Goal: Transaction & Acquisition: Purchase product/service

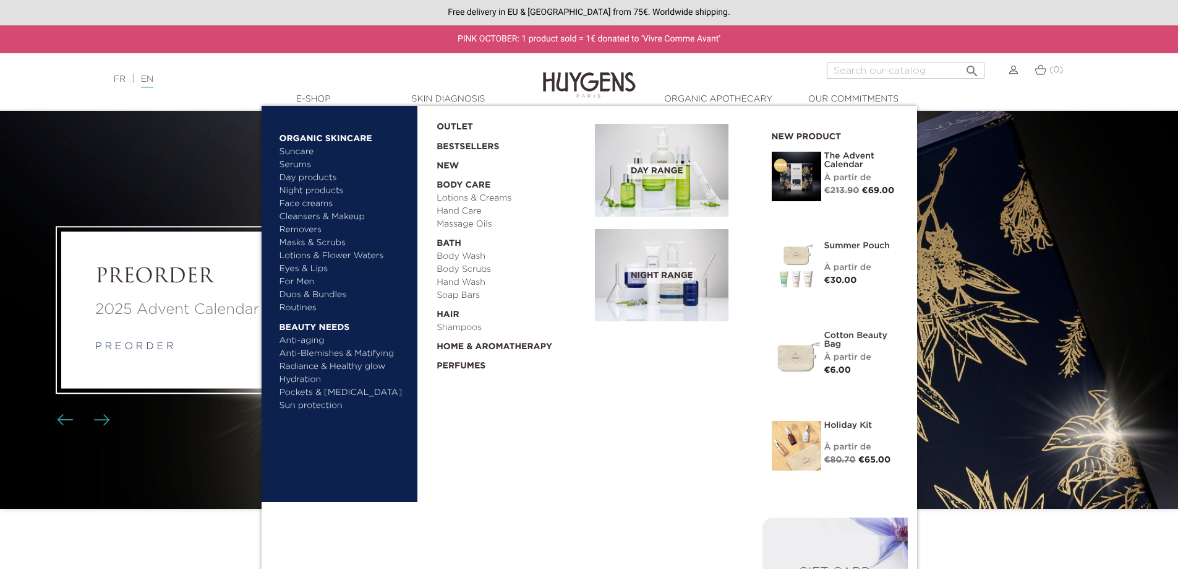
click at [463, 365] on link "Perfumes" at bounding box center [512, 362] width 150 height 19
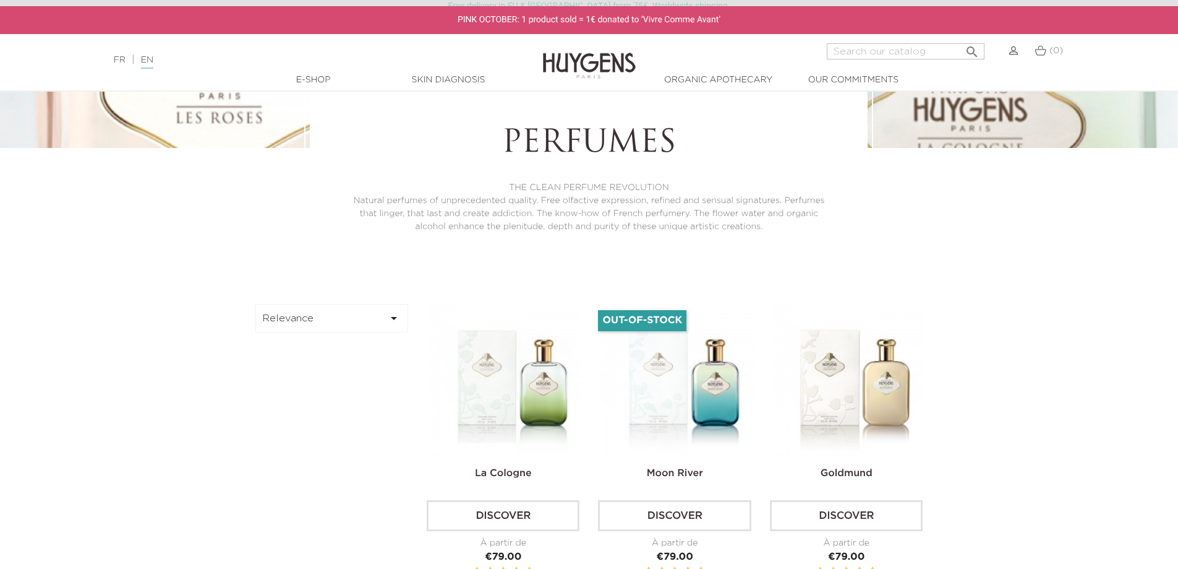
scroll to position [433, 0]
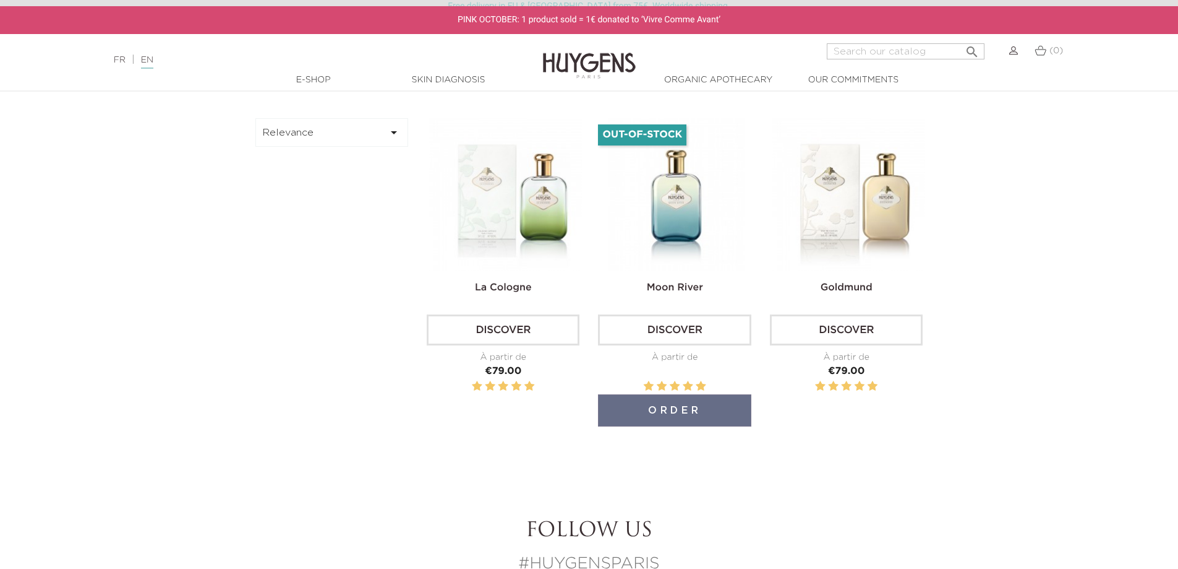
click at [648, 270] on img at bounding box center [677, 194] width 153 height 153
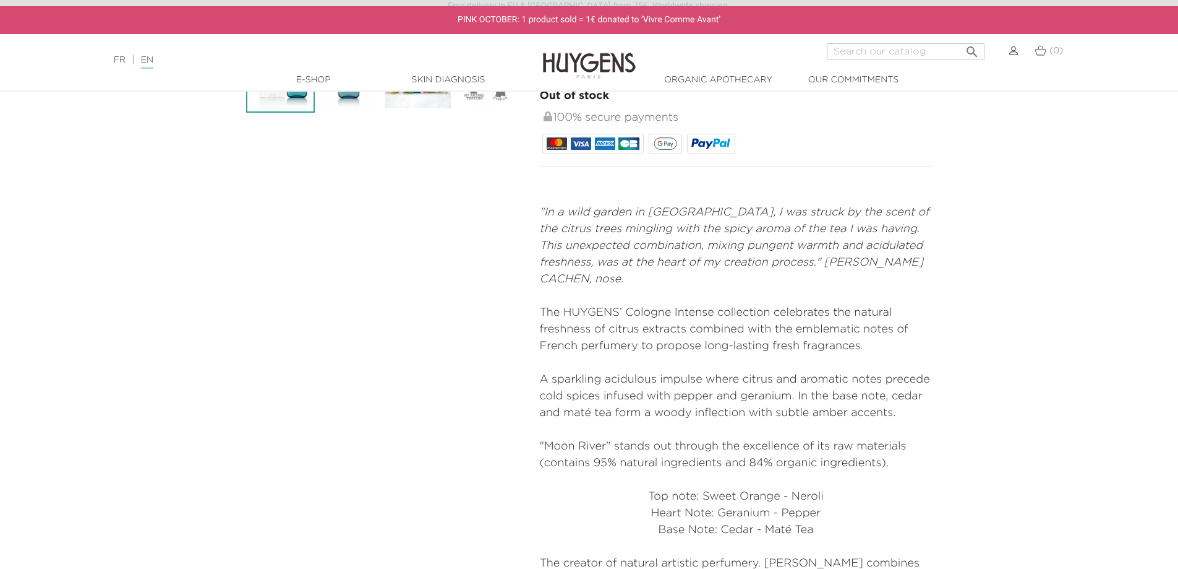
scroll to position [619, 0]
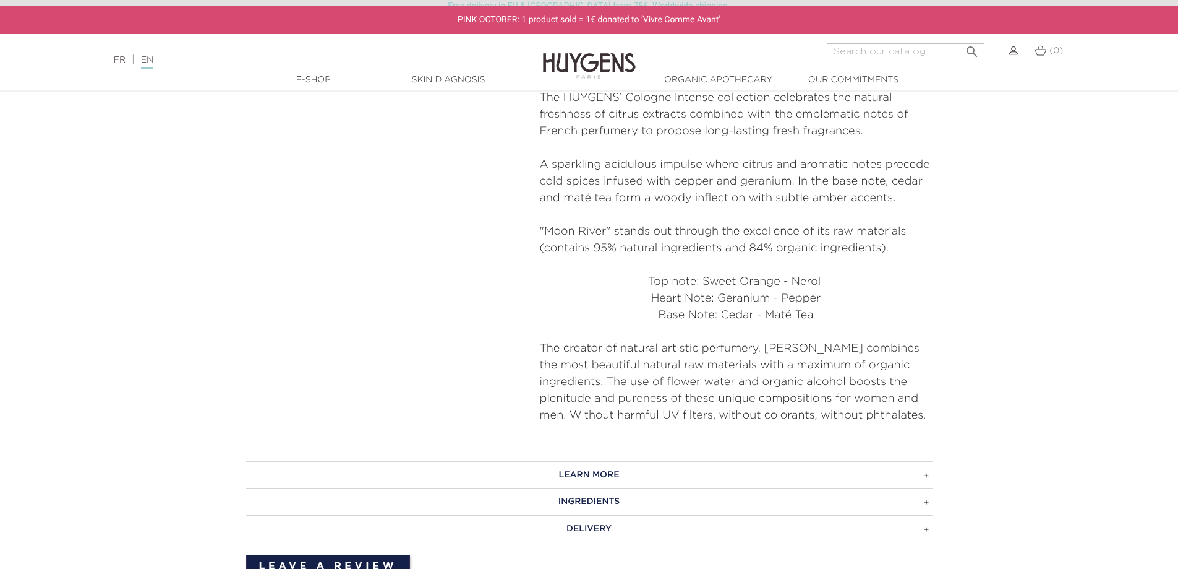
drag, startPoint x: 719, startPoint y: 303, endPoint x: 825, endPoint y: 303, distance: 106.4
click at [825, 303] on p "Heart Note: Geranium - Pepper" at bounding box center [736, 298] width 393 height 17
drag, startPoint x: 833, startPoint y: 317, endPoint x: 854, endPoint y: 317, distance: 21.0
click at [854, 317] on p "Base Note: Cedar - Maté Tea" at bounding box center [736, 315] width 393 height 17
